Goal: Use online tool/utility: Utilize a website feature to perform a specific function

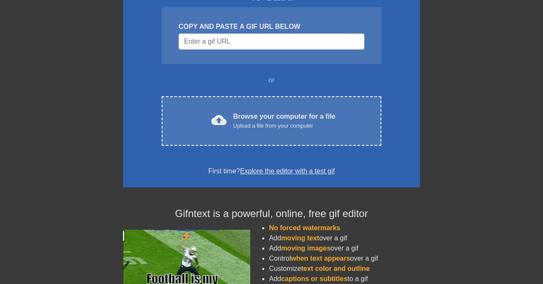
scroll to position [89, 0]
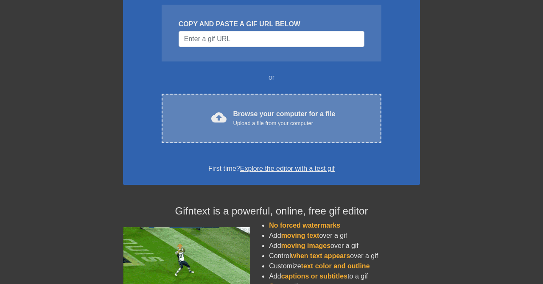
click at [251, 128] on div "cloud_upload Browse your computer for a file Upload a file from your computer C…" at bounding box center [272, 119] width 220 height 50
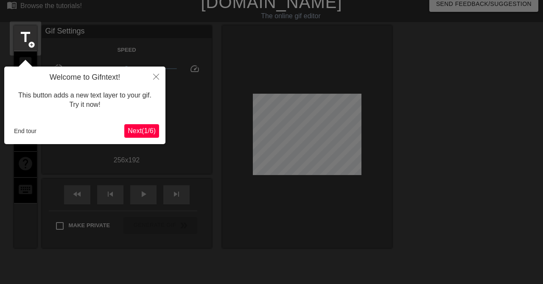
scroll to position [21, 0]
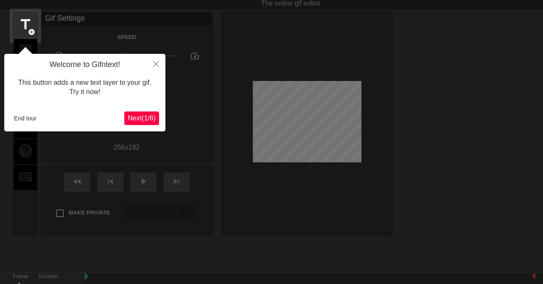
click at [144, 119] on span "Next ( 1 / 6 )" at bounding box center [142, 118] width 28 height 7
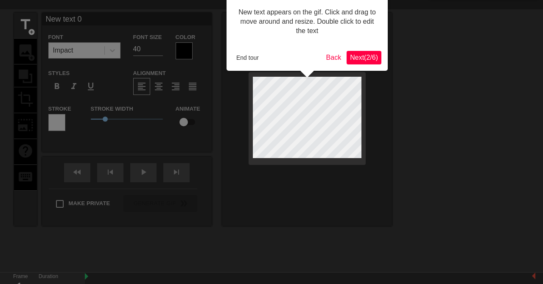
scroll to position [0, 0]
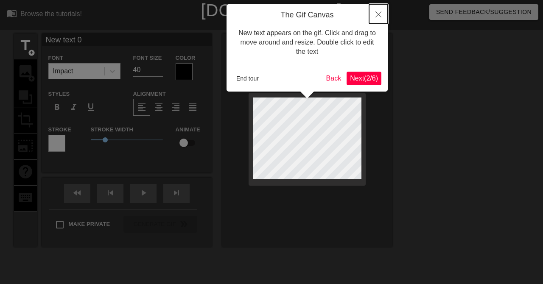
click at [377, 15] on icon "Close" at bounding box center [379, 14] width 6 height 6
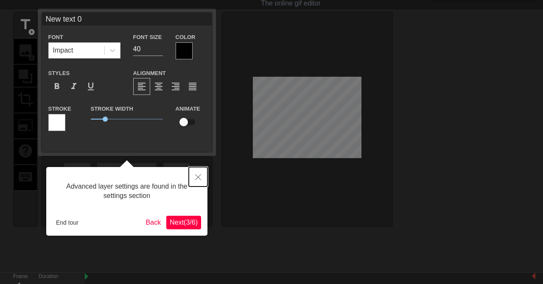
click at [197, 177] on icon "Close" at bounding box center [198, 178] width 6 height 6
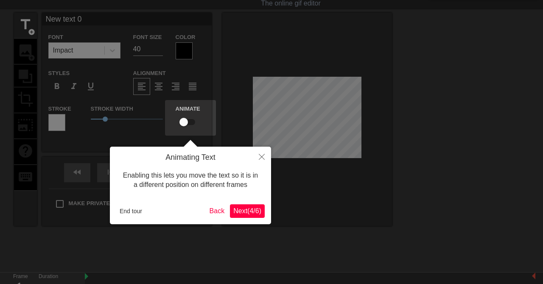
scroll to position [0, 0]
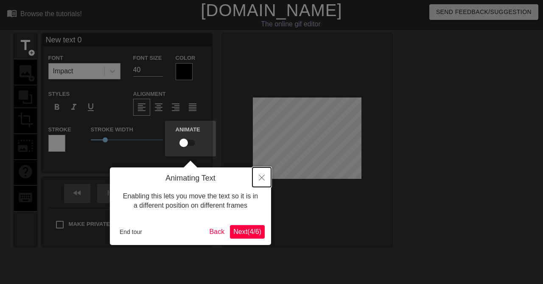
click at [262, 183] on button "Close" at bounding box center [262, 178] width 19 height 20
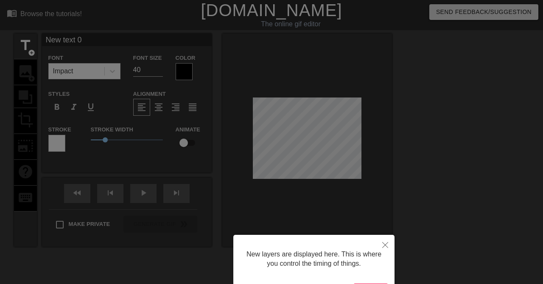
scroll to position [62, 0]
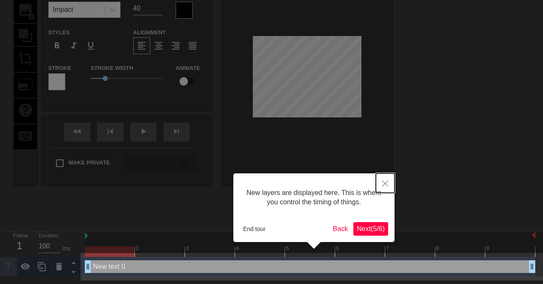
click at [388, 186] on button "Close" at bounding box center [385, 184] width 19 height 20
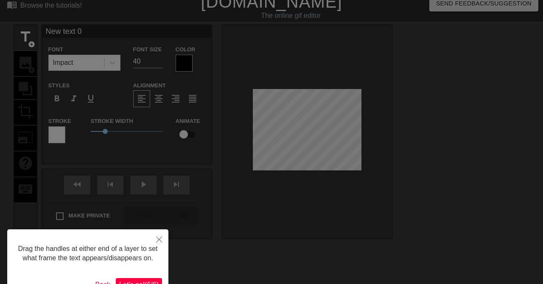
scroll to position [0, 0]
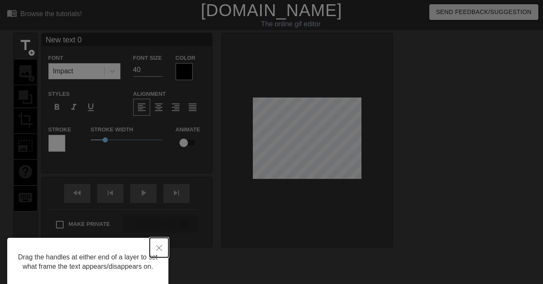
click at [158, 247] on icon "Close" at bounding box center [159, 248] width 6 height 6
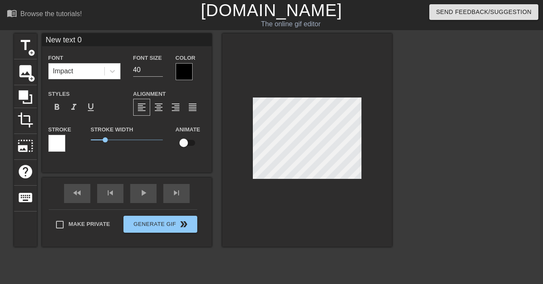
scroll to position [0, 1]
type textarea "New text"
type input "New text"
type textarea "New text"
type input "New text"
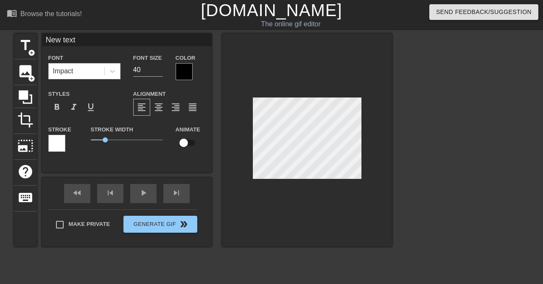
type textarea "New tex"
type input "New tex"
type textarea "New te"
type input "New te"
type textarea "New t"
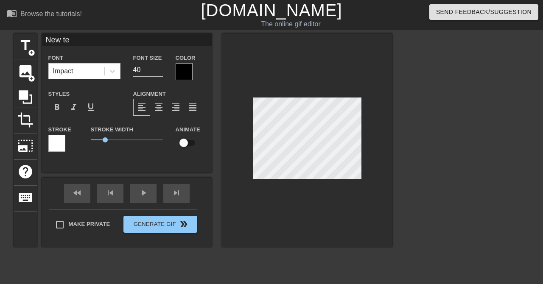
type input "New t"
type textarea "New"
type input "New"
type textarea "New"
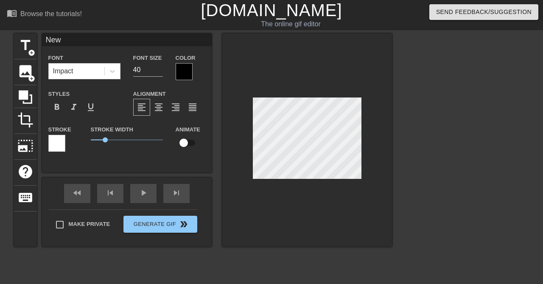
type input "New"
type textarea "Ne"
type input "Ne"
type textarea "N"
type input "N"
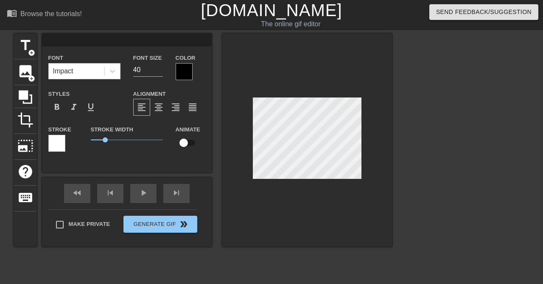
type textarea "M"
type input "M"
type textarea "Me"
type input "Me"
type textarea "Me"
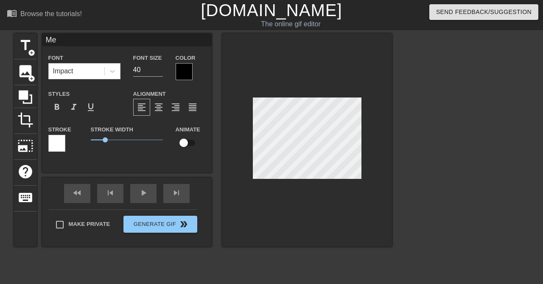
type input "Me"
type textarea "Me a"
type input "Me a"
type textarea "Me an"
type input "Me an"
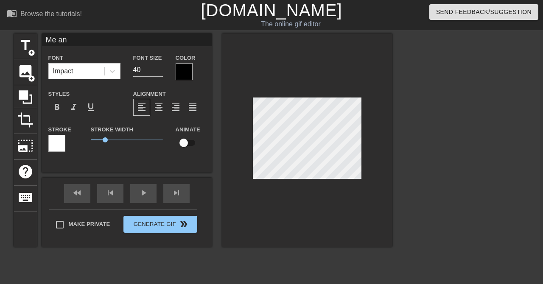
type textarea "Me and"
type input "Me and"
type textarea "Me and"
type input "Me and"
type textarea "Me and h"
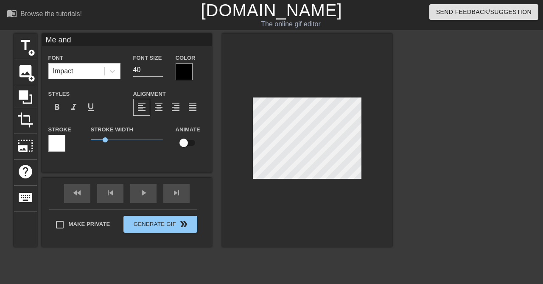
type input "Me and h"
type textarea "Me and hz"
type input "Me and hz"
type textarea "Me and hzz"
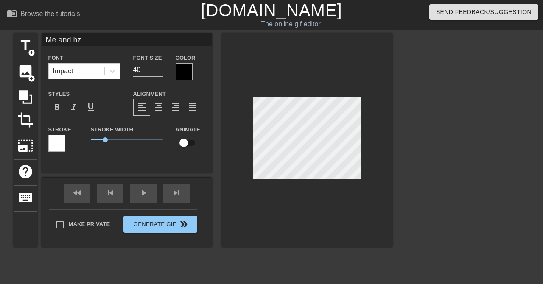
type input "Me and hzz"
type textarea "Me and hz"
type input "Me and hz"
type textarea "Me and h"
type input "Me and h"
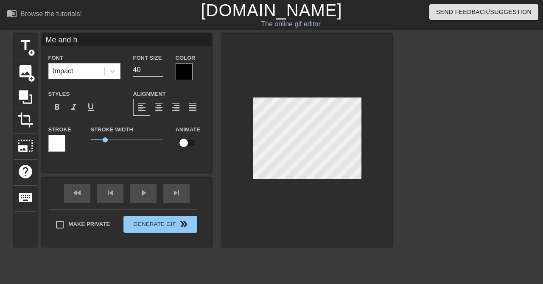
scroll to position [0, 1]
type textarea "Me and"
type input "Me and"
type textarea "Me and h"
type input "Me and h"
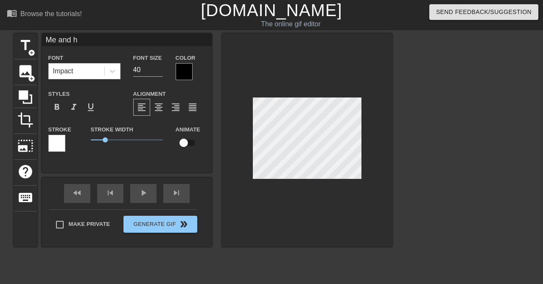
type textarea "Me and hu"
type input "Me and hu"
type textarea "Me and huz"
type input "Me and huz"
type textarea "Me and huzz"
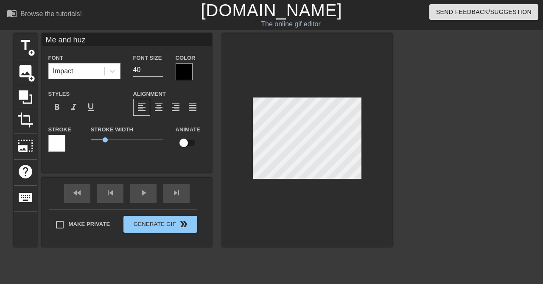
type input "Me and huzz"
type textarea "Me and huzz"
type input "Me and huzz"
type textarea "Me and huzz i"
type input "Me and huzz i"
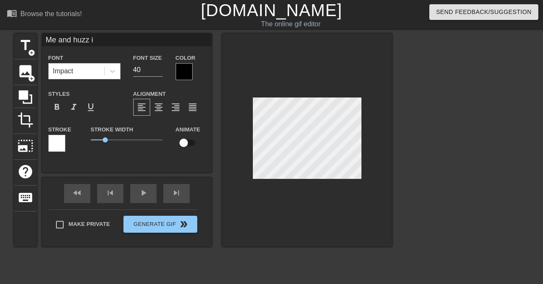
type textarea "Me and huzz if"
type input "Me and huzz if"
type textarea "Me and huzz if"
type input "Me and huzz if"
type textarea "Me and huzz if w"
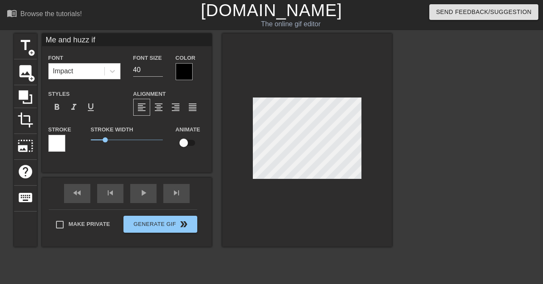
type input "Me and huzz if w"
type textarea "Me and huzz if we"
type input "Me and huzz if we"
type textarea "Me and huzz if we"
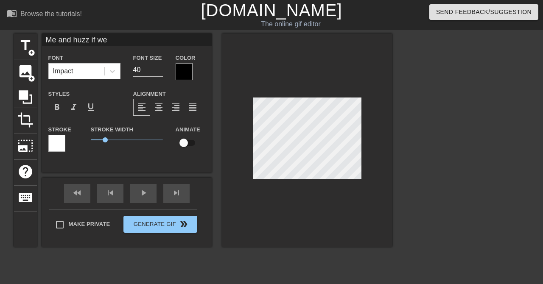
type input "Me and huzz if we"
type textarea "Me and huzz if we w"
type input "Me and huzz if we w"
type textarea "Me and huzz if we we"
type input "Me and huzz if we we"
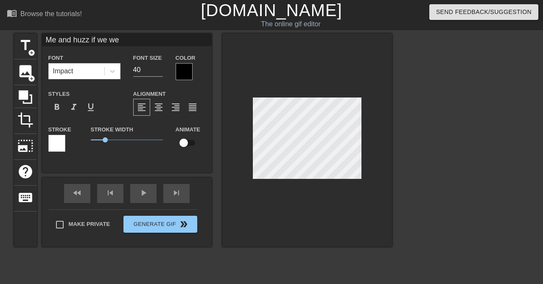
type textarea "Me and huzz if we wer"
type input "Me and huzz if we wer"
type textarea "Me and huzz if we were"
type input "Me and huzz if we were"
type textarea "Me and huzz if we were"
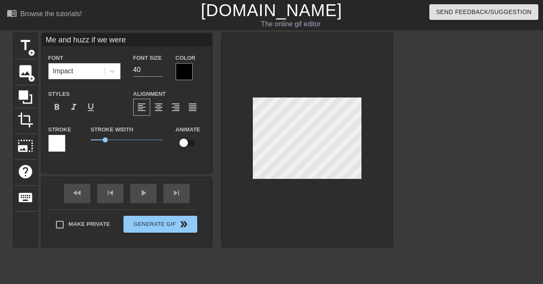
type input "Me and huzz if we were"
type textarea "Me and huzz if we were l"
type input "Me and huzz if we were l"
type textarea "Me and huzz if we were le"
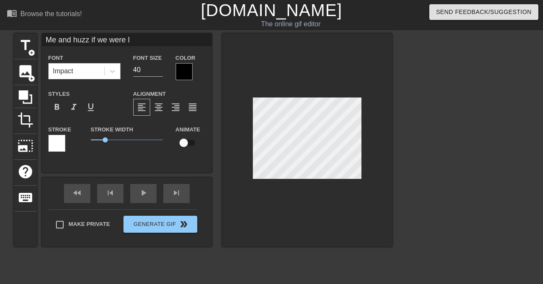
type input "Me and huzz if we were le"
type textarea "Me and huzz if we were les"
type input "Me and huzz if we were les"
type textarea "Me and huzz if we were lesb"
type input "Me and huzz if we were lesb"
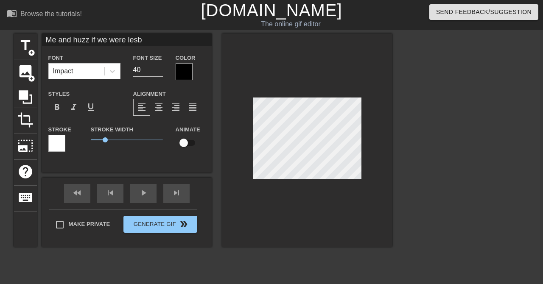
scroll to position [0, 5]
type textarea "Me and huzz if we were lesbi"
type input "Me and huzz if we were lesbi"
type textarea "Me and huzz if we were lesbia"
type input "Me and huzz if we were lesbia"
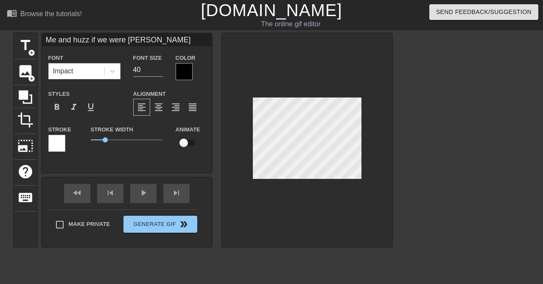
type textarea "Me and huzz if we were lesbian"
type input "Me and huzz if we were lesbian"
type textarea "Me and huzz if we were lesbians"
type input "Me and huzz if we were lesbians"
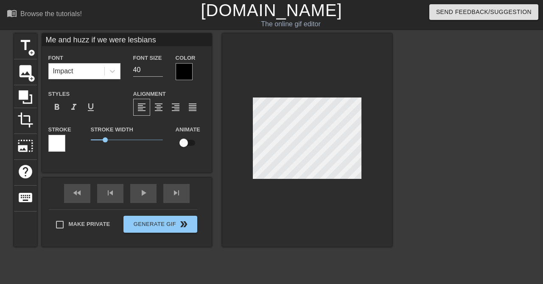
type textarea "Me and huzz if we were lesbians"
click at [146, 72] on input "40" at bounding box center [148, 70] width 30 height 14
type input "4"
type input "5"
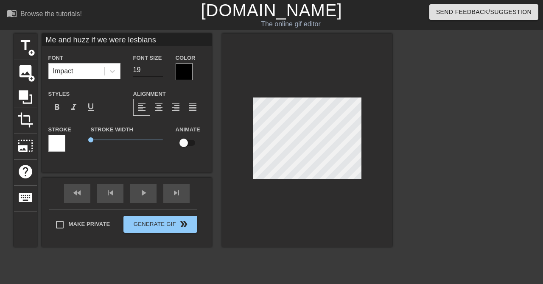
click at [148, 73] on input "19" at bounding box center [148, 70] width 30 height 14
type input "16"
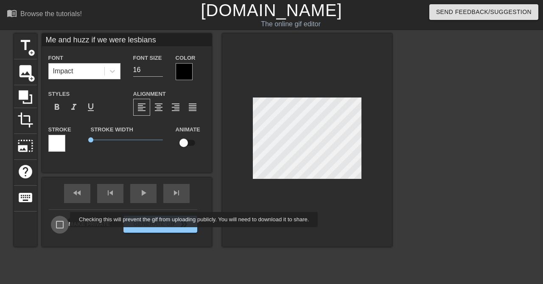
click at [61, 227] on input "Make Private" at bounding box center [60, 225] width 18 height 18
checkbox input "true"
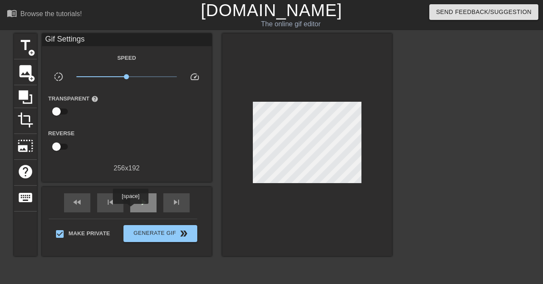
click at [141, 206] on span "play_arrow" at bounding box center [143, 202] width 10 height 10
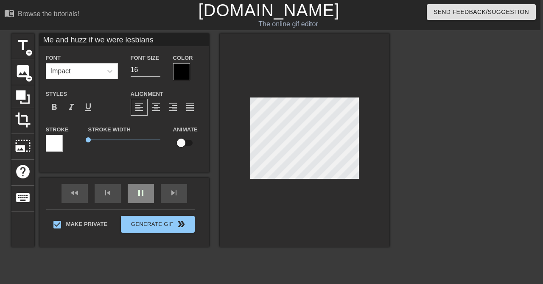
scroll to position [0, 6]
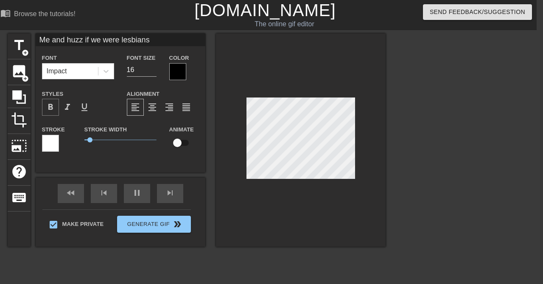
click at [50, 110] on span "format_bold" at bounding box center [50, 107] width 10 height 10
click at [177, 76] on div at bounding box center [177, 71] width 17 height 17
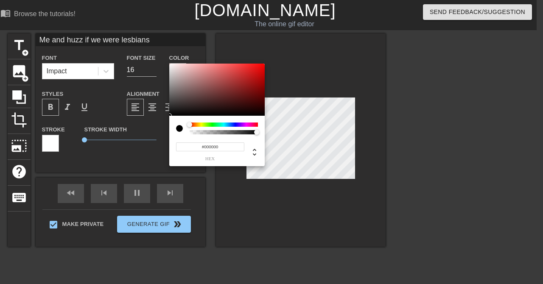
type input "100"
type input "#A7A0A0"
type input "50"
click at [174, 81] on div at bounding box center [173, 81] width 5 height 5
type input "#ACA4A4"
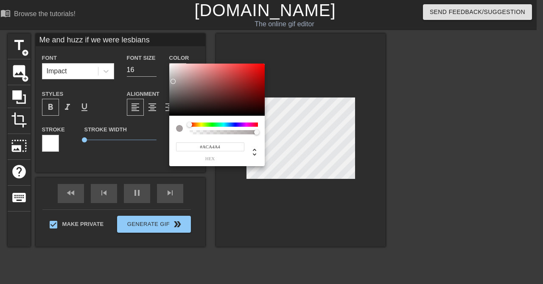
type input "100"
type input "#A39C9C"
type input "100"
type input "#4F4D4D"
type input "50"
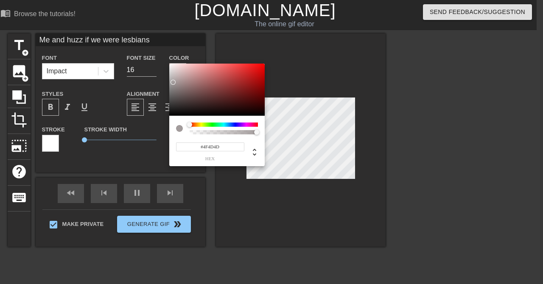
type input "#4C4848"
type input "100"
type input "#4B4747"
type input "100"
type input "#6C3C3C"
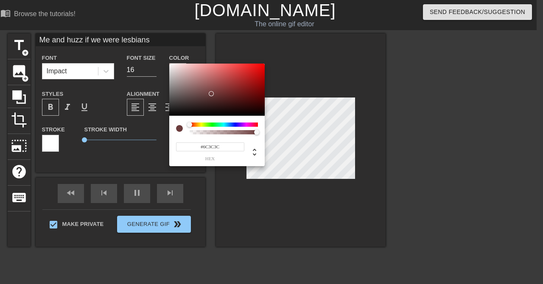
type input "100"
click at [212, 93] on div at bounding box center [211, 93] width 5 height 5
type input "#703D3D"
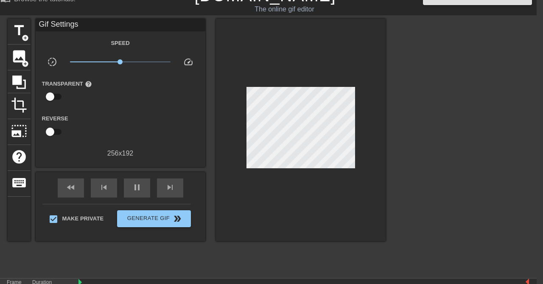
scroll to position [18, 6]
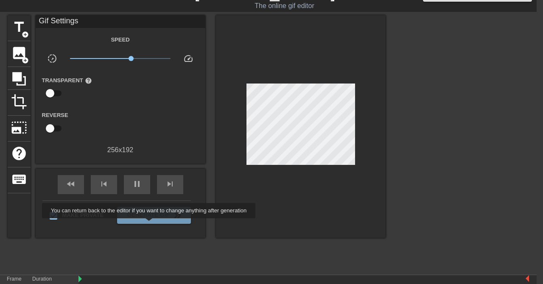
type input "100"
click at [150, 218] on span "Generate Gif double_arrow" at bounding box center [154, 216] width 67 height 10
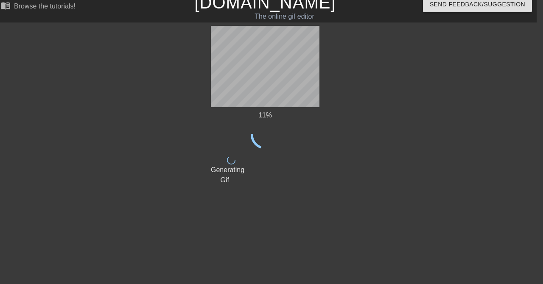
scroll to position [8, 6]
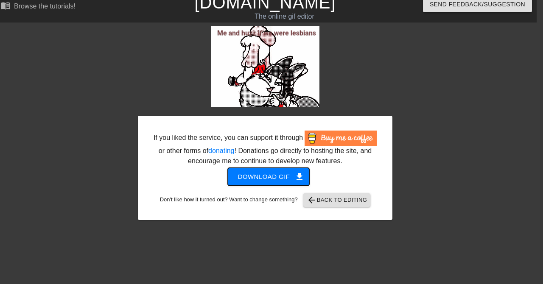
click at [274, 177] on span "Download gif get_app" at bounding box center [269, 177] width 62 height 11
